Goal: Find contact information: Find contact information

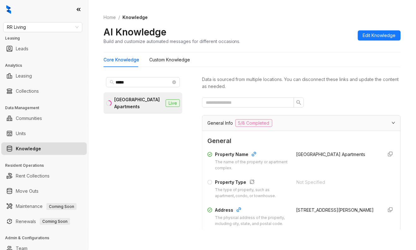
scroll to position [702, 0]
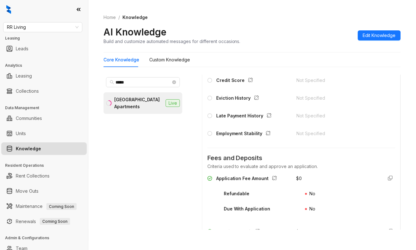
drag, startPoint x: 397, startPoint y: 54, endPoint x: 281, endPoint y: 58, distance: 115.7
click at [397, 54] on div "Home / Knowledge AI Knowledge Build and customize automated messages for differ…" at bounding box center [252, 125] width 328 height 250
click at [36, 27] on span "RR Living" at bounding box center [43, 26] width 72 height 9
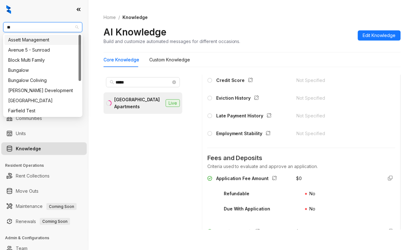
type input "***"
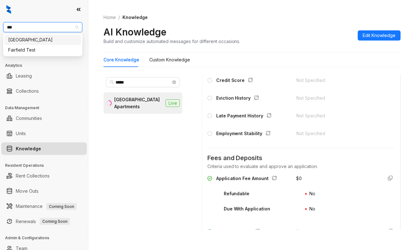
click at [43, 39] on div "[GEOGRAPHIC_DATA]" at bounding box center [42, 39] width 69 height 7
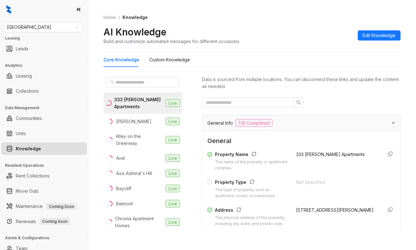
click at [409, 102] on div "Home / Knowledge AI Knowledge Build and customize automated messages for differ…" at bounding box center [252, 125] width 328 height 250
click at [119, 83] on input "text" at bounding box center [144, 82] width 56 height 7
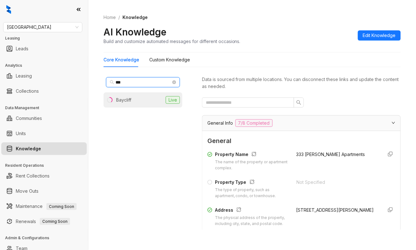
type input "***"
click at [121, 98] on div "Baycliff" at bounding box center [123, 99] width 15 height 7
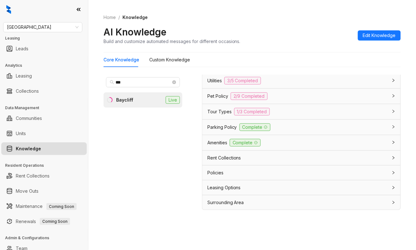
scroll to position [506, 0]
click at [215, 130] on span "Parking Policy" at bounding box center [223, 127] width 30 height 7
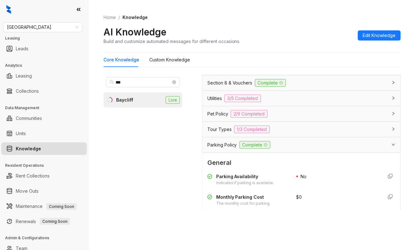
scroll to position [471, 0]
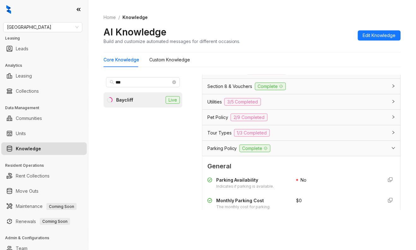
drag, startPoint x: 159, startPoint y: 226, endPoint x: 286, endPoint y: 181, distance: 134.6
click at [160, 226] on div "*** Baycliff Live" at bounding box center [143, 152] width 79 height 155
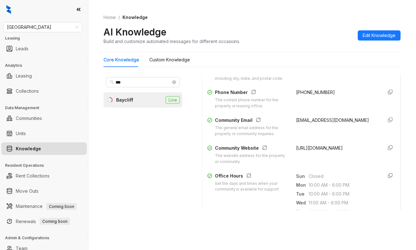
scroll to position [119, 0]
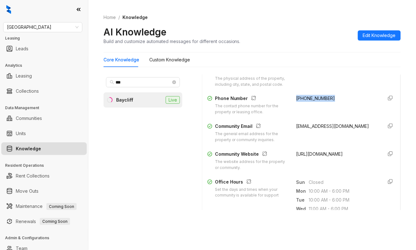
drag, startPoint x: 324, startPoint y: 104, endPoint x: 289, endPoint y: 103, distance: 35.1
click at [297, 103] on div "[PHONE_NUMBER]" at bounding box center [338, 105] width 82 height 20
copy span "[PHONE_NUMBER]"
click at [408, 111] on div "Home / Knowledge AI Knowledge Build and customize automated messages for differ…" at bounding box center [252, 125] width 328 height 250
click at [163, 224] on div "*** Baycliff Live" at bounding box center [143, 152] width 79 height 155
